Goal: Transaction & Acquisition: Purchase product/service

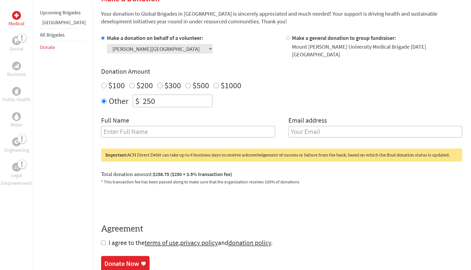
scroll to position [144, 0]
click at [173, 48] on select "Select a volunteer... Abbie Doutre Abdul Busari Ainaz Giahi Ashlyn Baillie Audr…" at bounding box center [160, 49] width 106 height 10
click at [56, 26] on link "[GEOGRAPHIC_DATA]" at bounding box center [63, 22] width 43 height 6
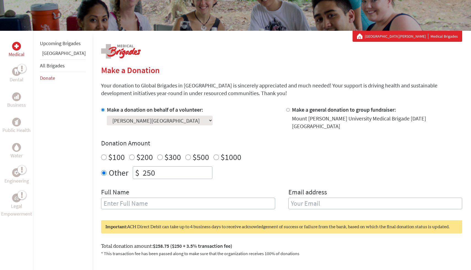
scroll to position [70, 0]
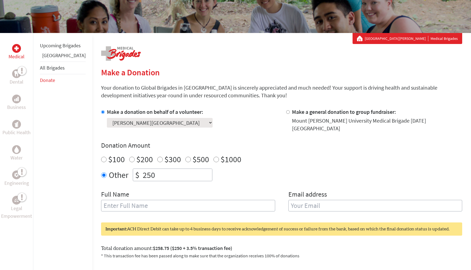
click at [274, 190] on div "Full Name Email address" at bounding box center [281, 204] width 361 height 28
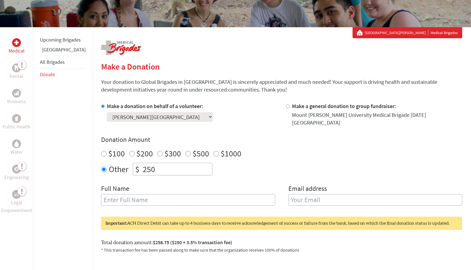
scroll to position [78, 0]
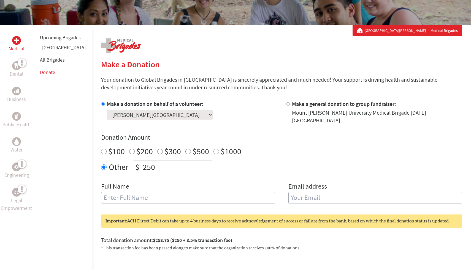
click at [242, 194] on input "text" at bounding box center [188, 198] width 174 height 12
type input "[PERSON_NAME][GEOGRAPHIC_DATA]"
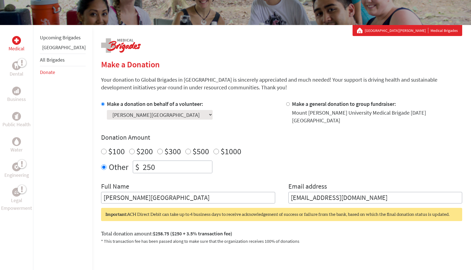
click at [342, 192] on input "clairerw@me.com" at bounding box center [375, 198] width 174 height 12
type input "c"
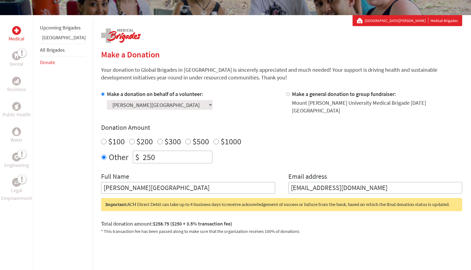
scroll to position [87, 0]
type input "cireinsboroughwadde@mta.ca"
click at [17, 36] on p "Medical" at bounding box center [17, 39] width 16 height 8
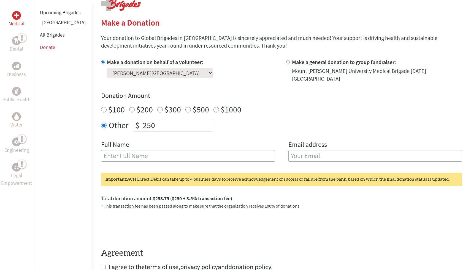
scroll to position [134, 0]
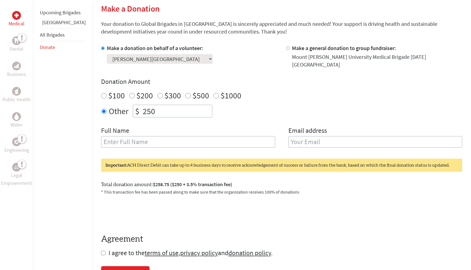
click at [185, 137] on input "text" at bounding box center [188, 142] width 174 height 12
type input "[PERSON_NAME][GEOGRAPHIC_DATA]"
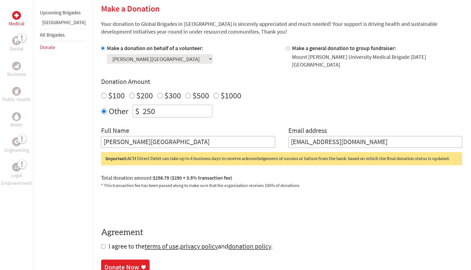
click at [352, 136] on input "clairerw@me.com" at bounding box center [375, 142] width 174 height 12
type input "cireinsboroughwadde@mta.ca"
click at [101, 244] on input "checkbox" at bounding box center [103, 246] width 4 height 4
checkbox input "true"
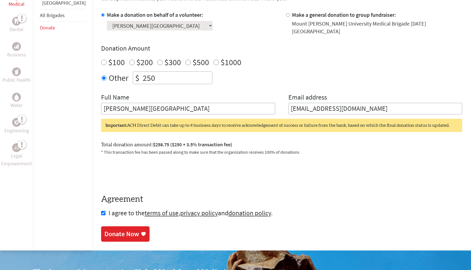
scroll to position [175, 0]
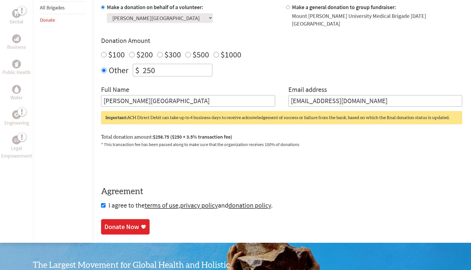
click at [141, 225] on icon at bounding box center [143, 227] width 4 height 4
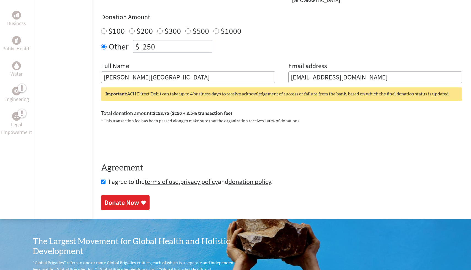
scroll to position [273, 0]
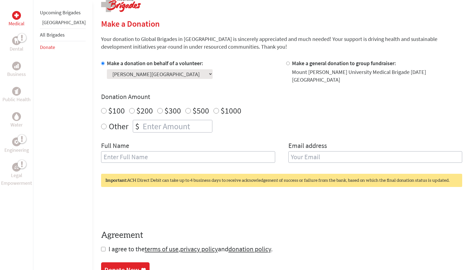
scroll to position [119, 0]
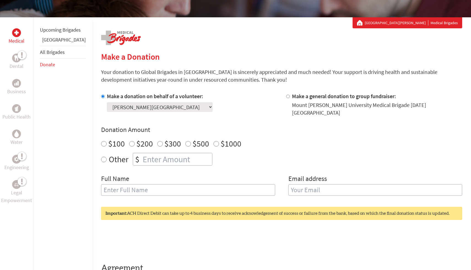
click at [243, 42] on div "Make a Donation Your donation to Global Brigades in [GEOGRAPHIC_DATA] is sincer…" at bounding box center [281, 175] width 361 height 289
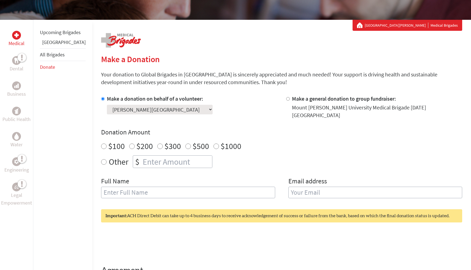
scroll to position [0, 0]
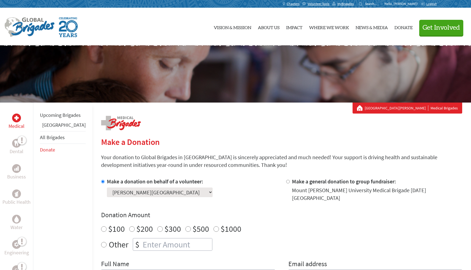
click at [176, 36] on div at bounding box center [107, 27] width 206 height 20
click at [193, 28] on div at bounding box center [107, 27] width 206 height 20
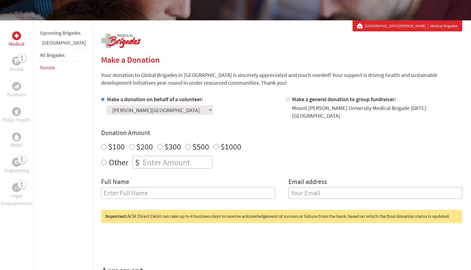
scroll to position [89, 0]
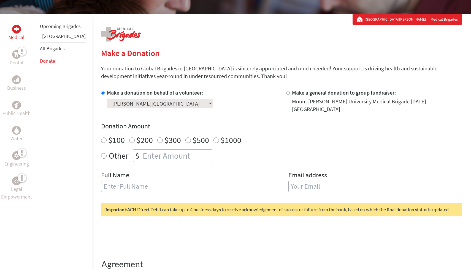
click at [246, 37] on div "Make a Donation Your donation to Global Brigades in Canada is sincerely appreci…" at bounding box center [281, 171] width 361 height 289
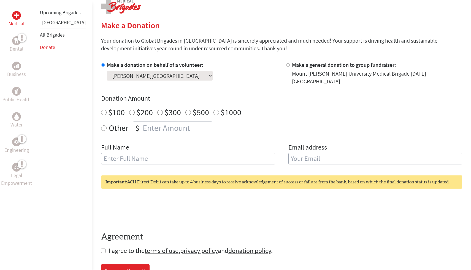
scroll to position [114, 0]
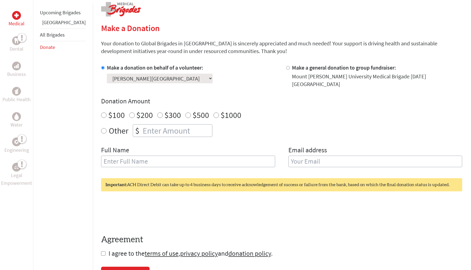
click at [186, 24] on h2 "Make a Donation" at bounding box center [281, 28] width 361 height 10
